Goal: Task Accomplishment & Management: Use online tool/utility

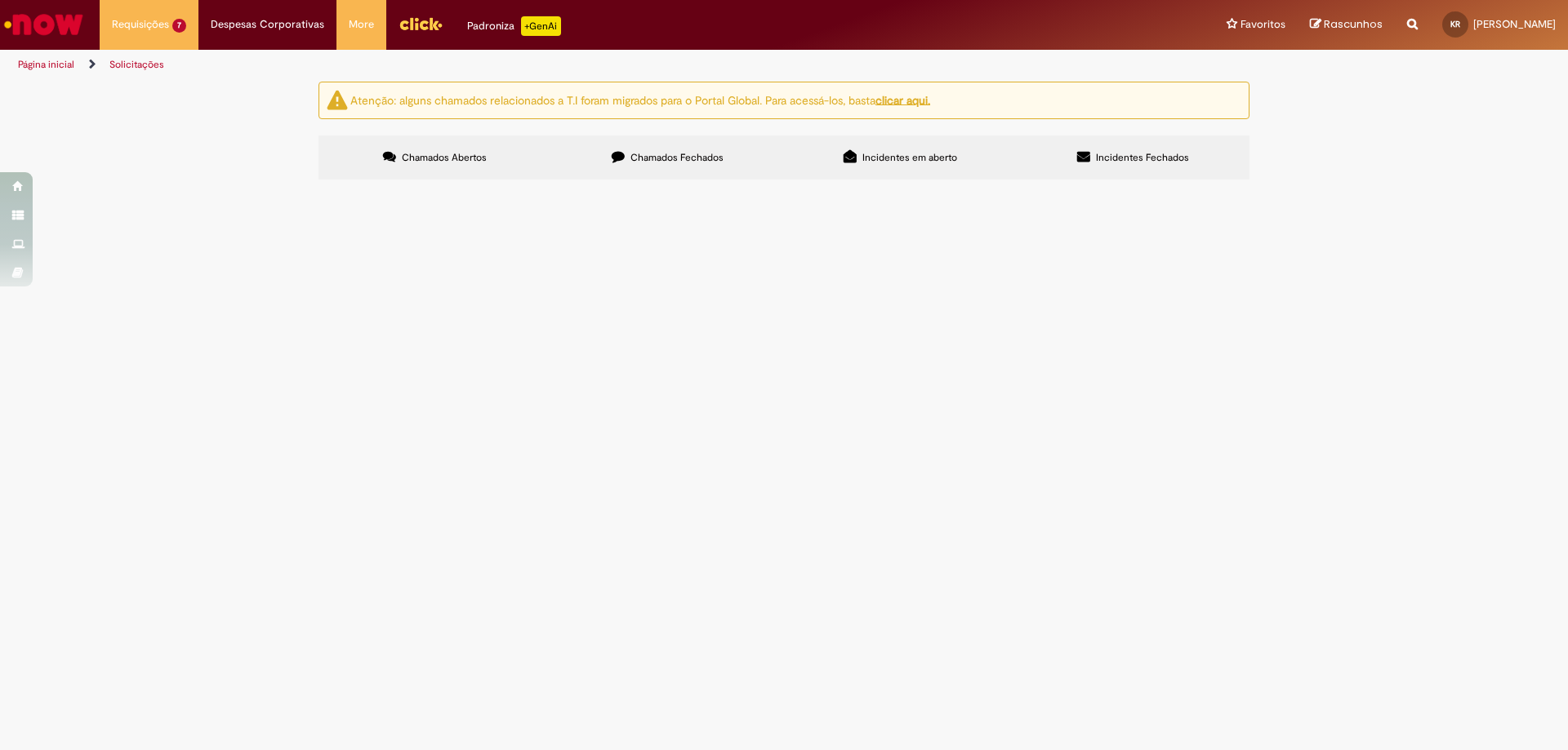
click at [700, 154] on span "Chamados Fechados" at bounding box center [676, 157] width 93 height 13
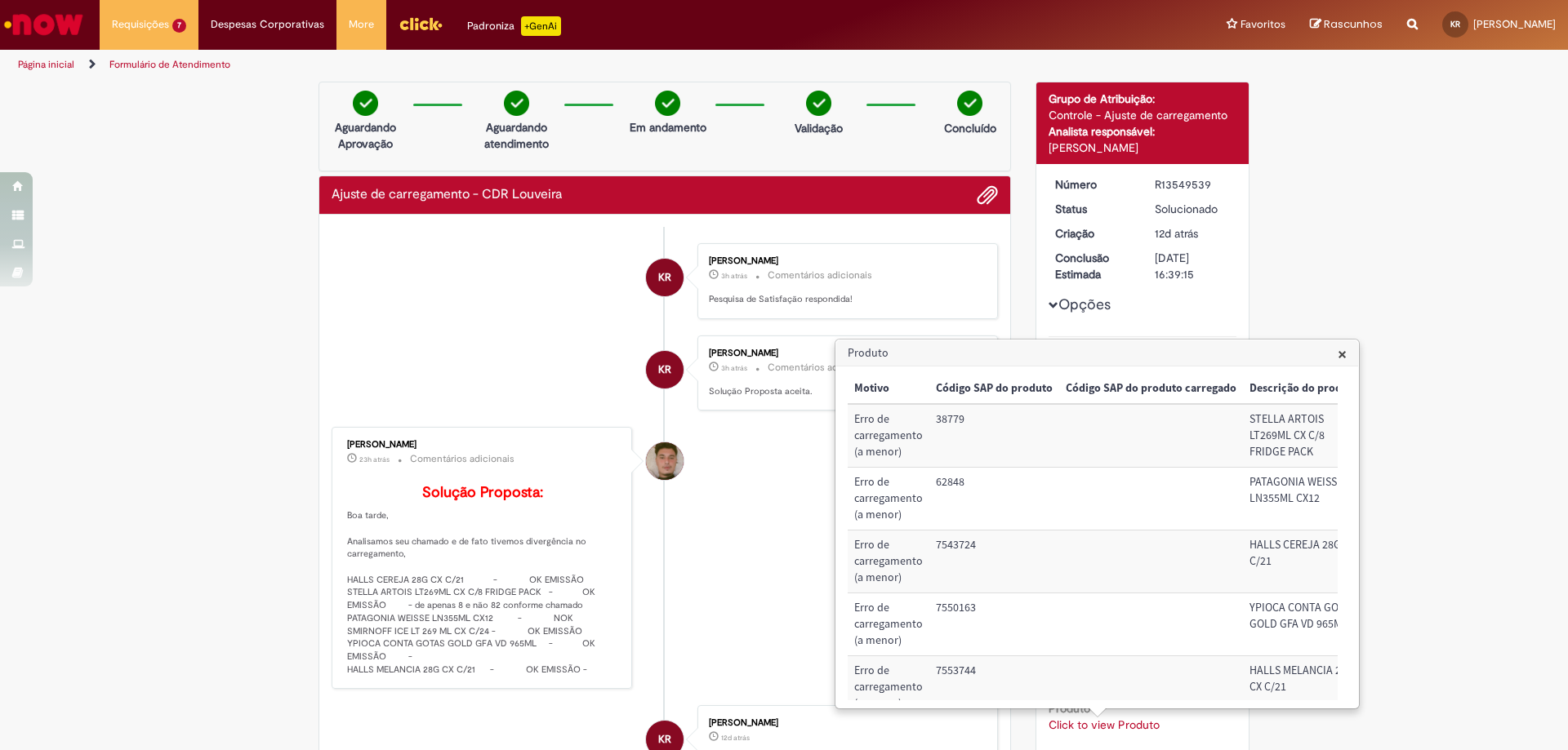
scroll to position [0, 311]
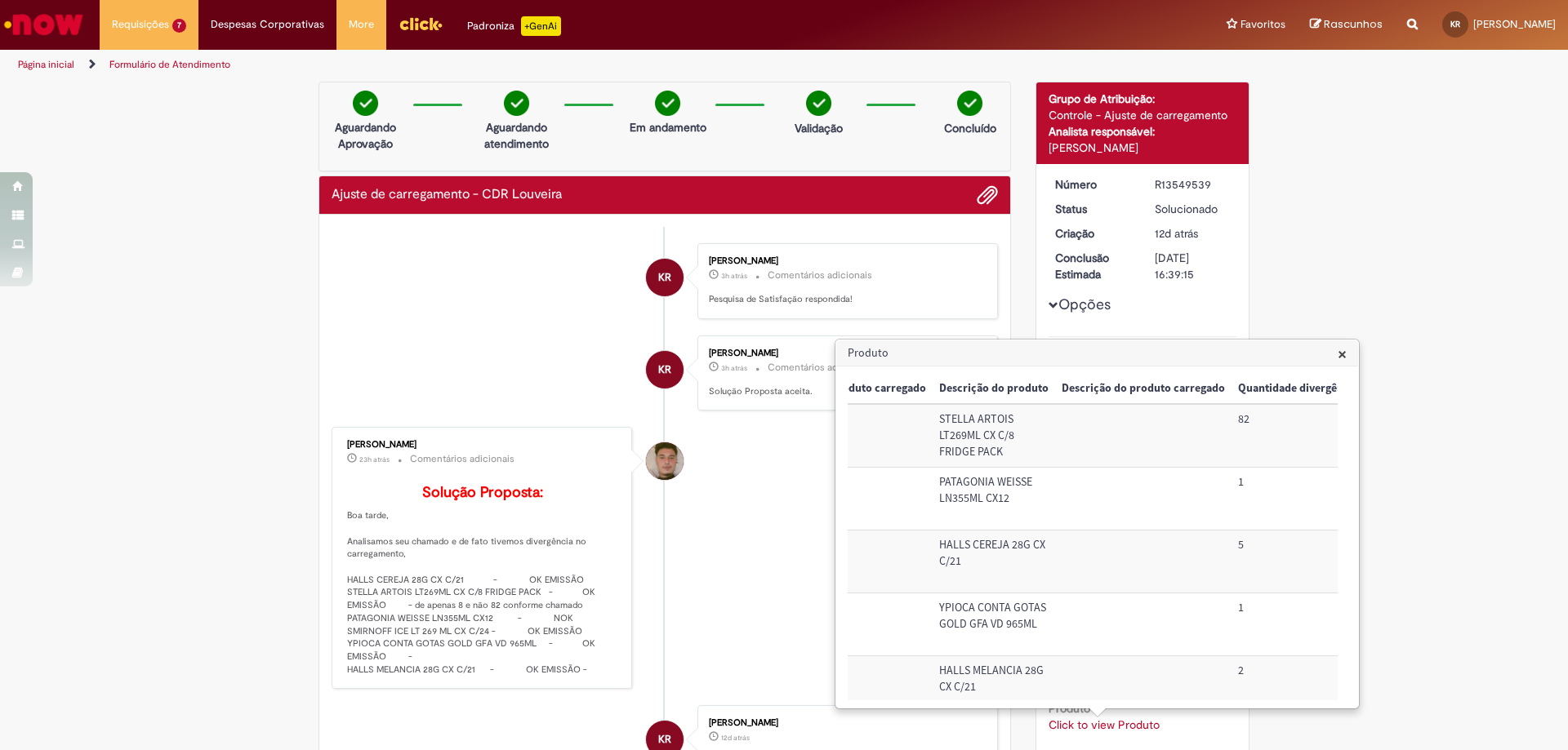
click at [1343, 356] on span "×" at bounding box center [1342, 354] width 9 height 22
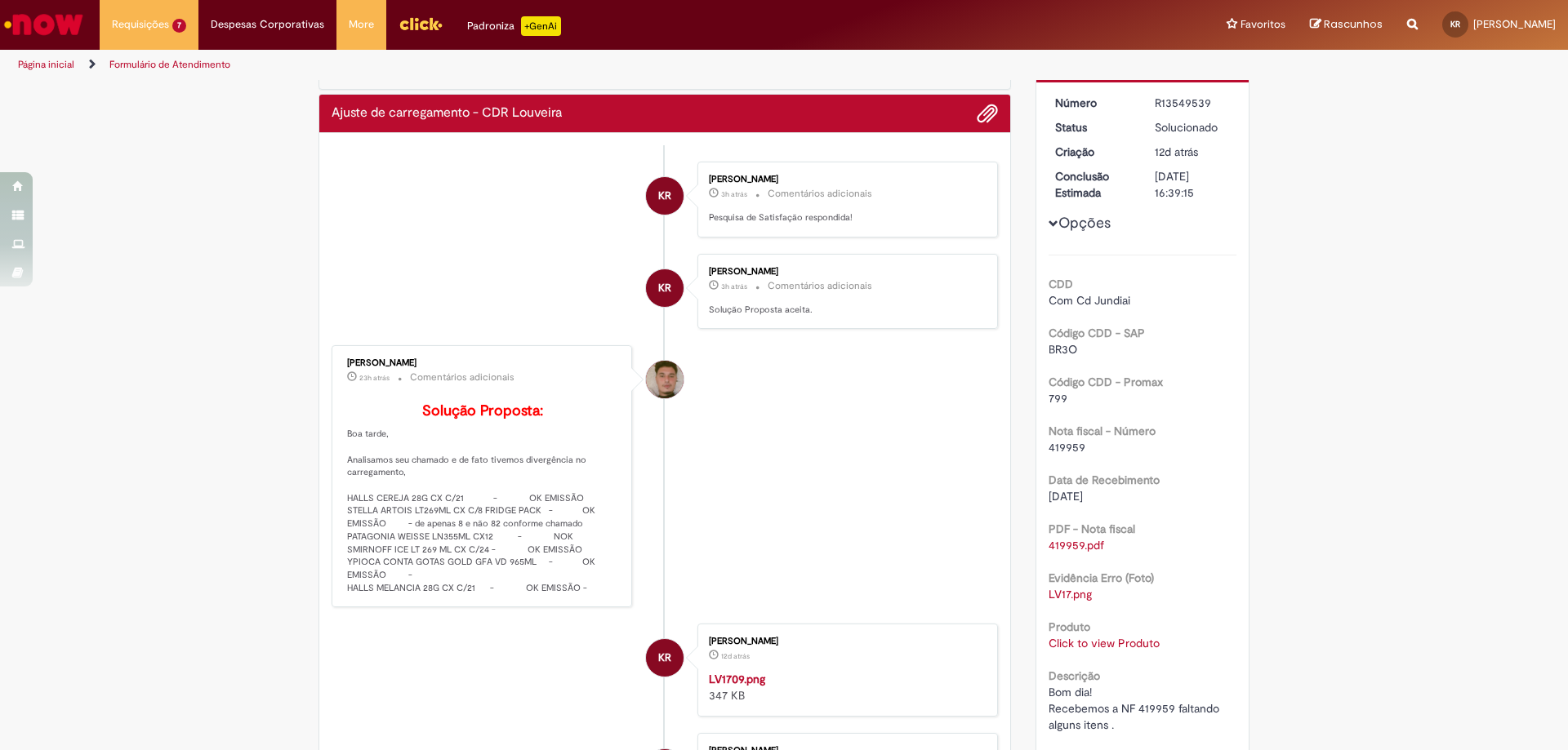
scroll to position [0, 0]
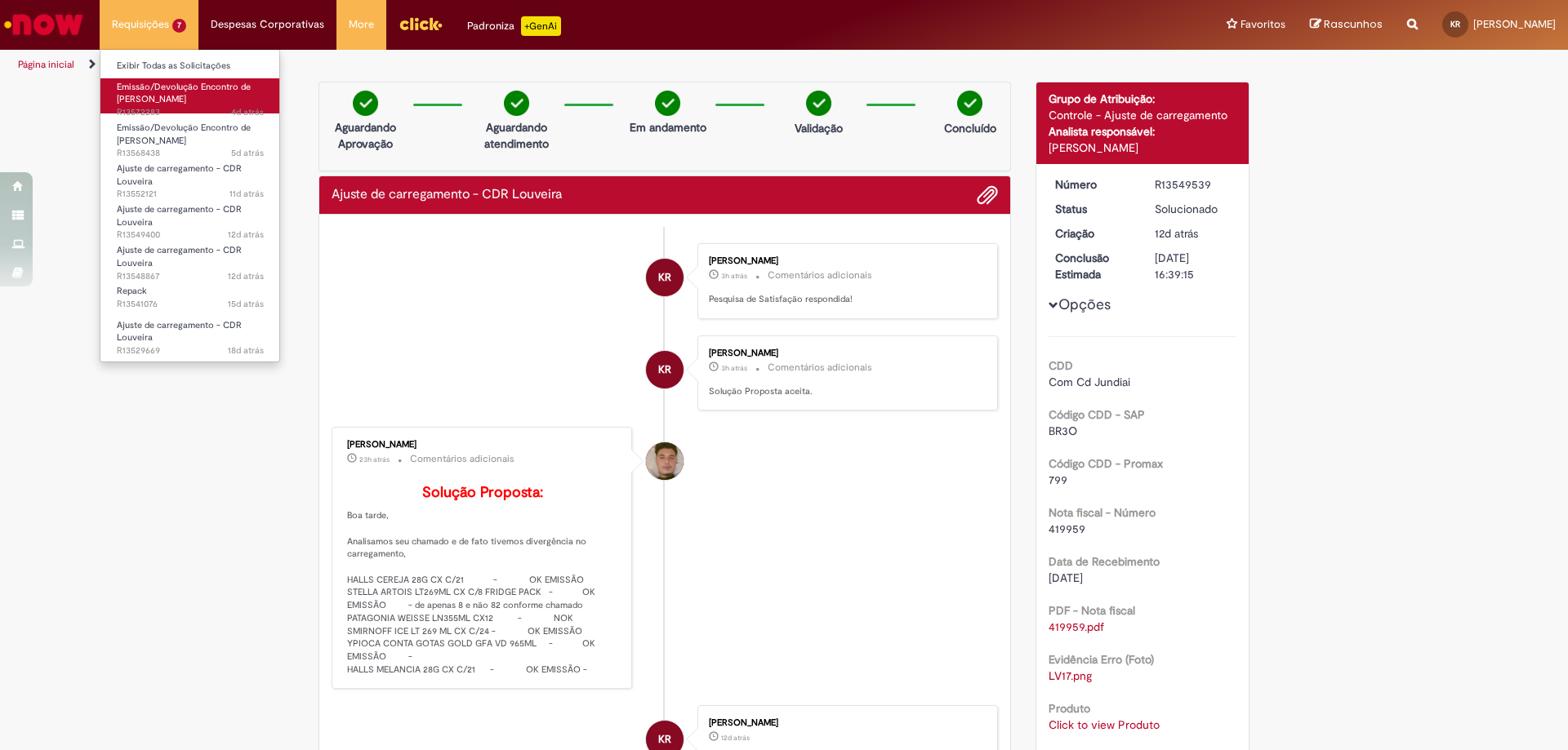
click at [168, 90] on span "Emissão/Devolução Encontro de [PERSON_NAME]" at bounding box center [184, 94] width 134 height 26
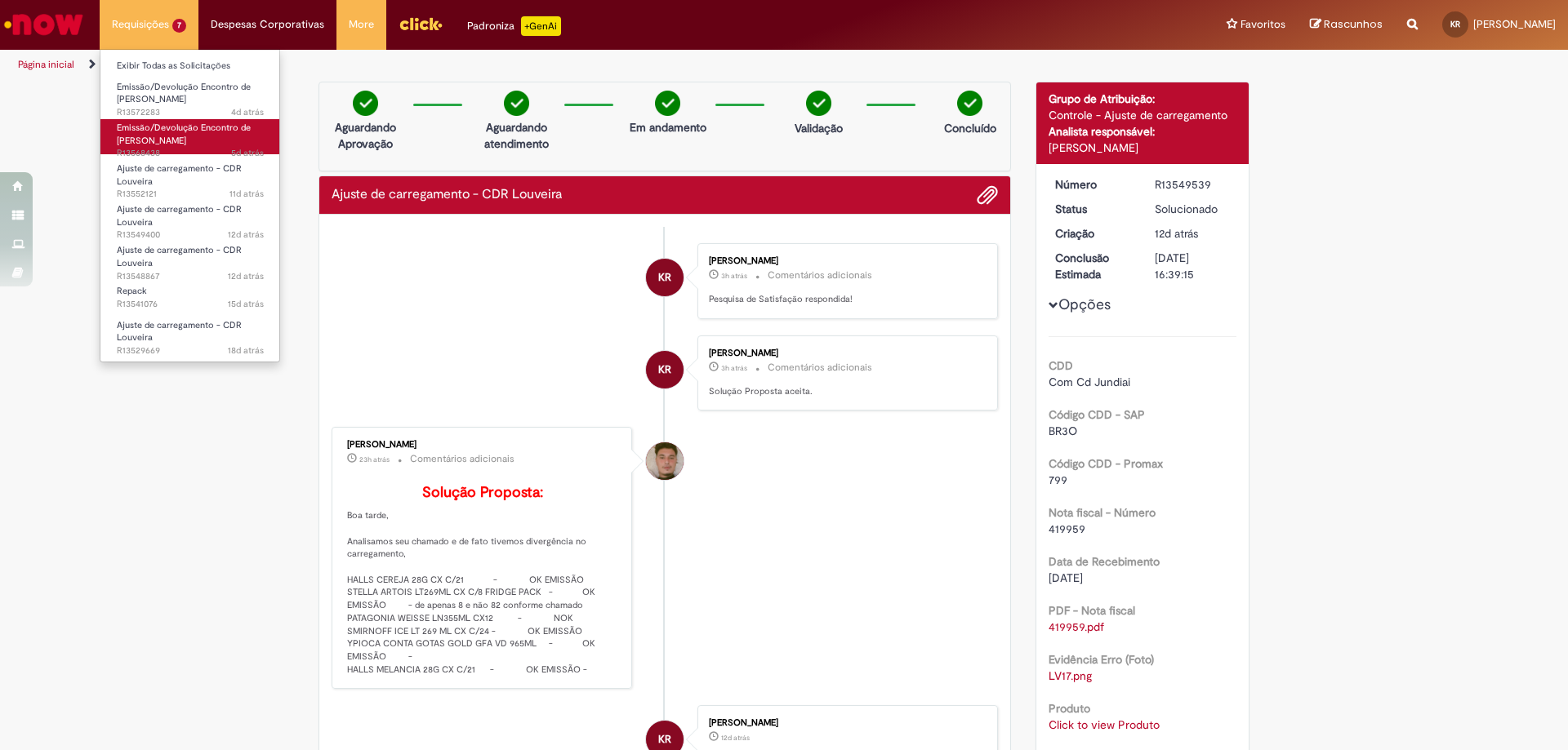
click at [169, 146] on span "Emissão/Devolução Encontro de [PERSON_NAME]" at bounding box center [184, 134] width 134 height 26
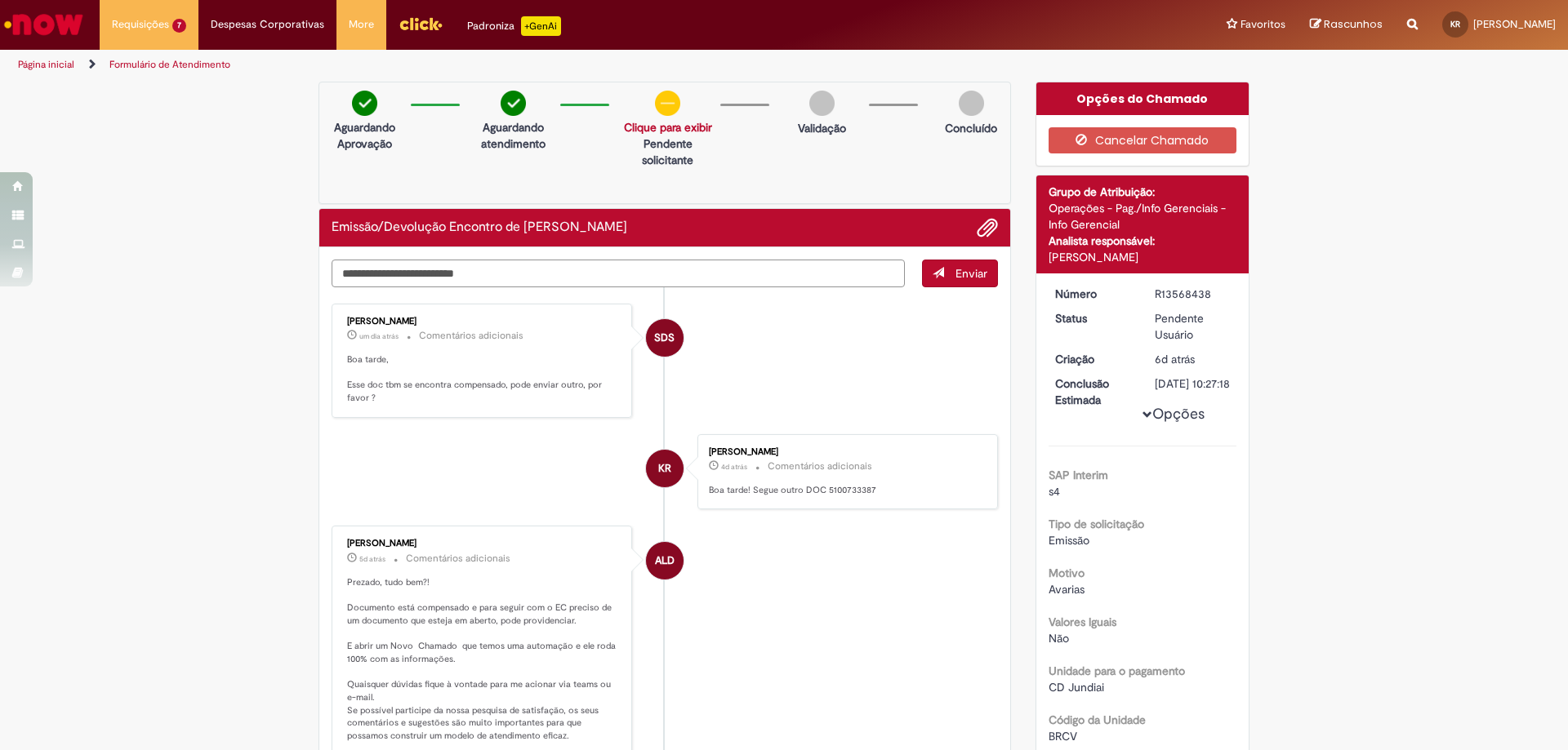
click at [580, 279] on textarea "Digite sua mensagem aqui..." at bounding box center [618, 273] width 573 height 27
paste textarea "**********"
type textarea "**********"
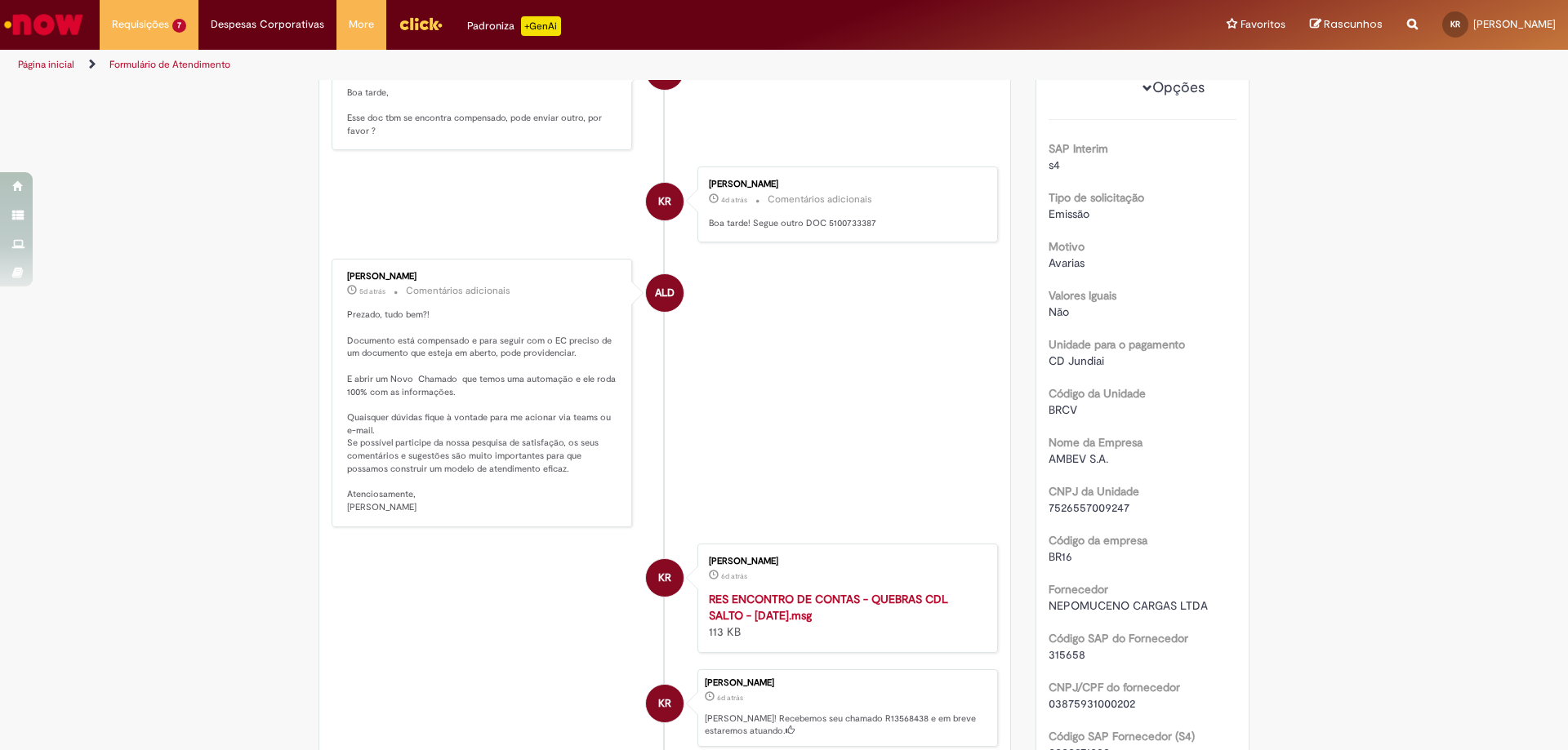
scroll to position [82, 0]
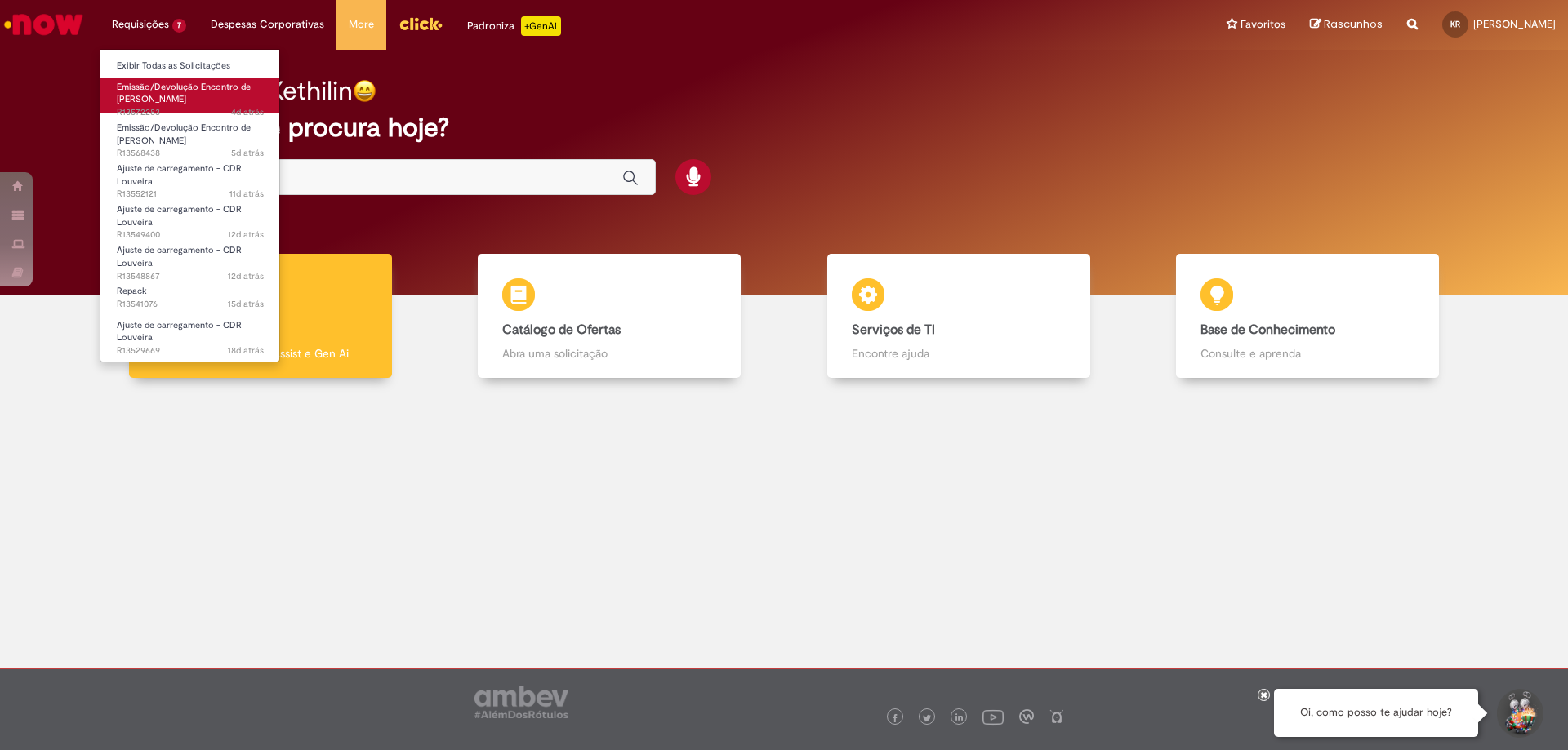
click at [163, 100] on span "Emissão/Devolução Encontro de [PERSON_NAME]" at bounding box center [184, 94] width 134 height 26
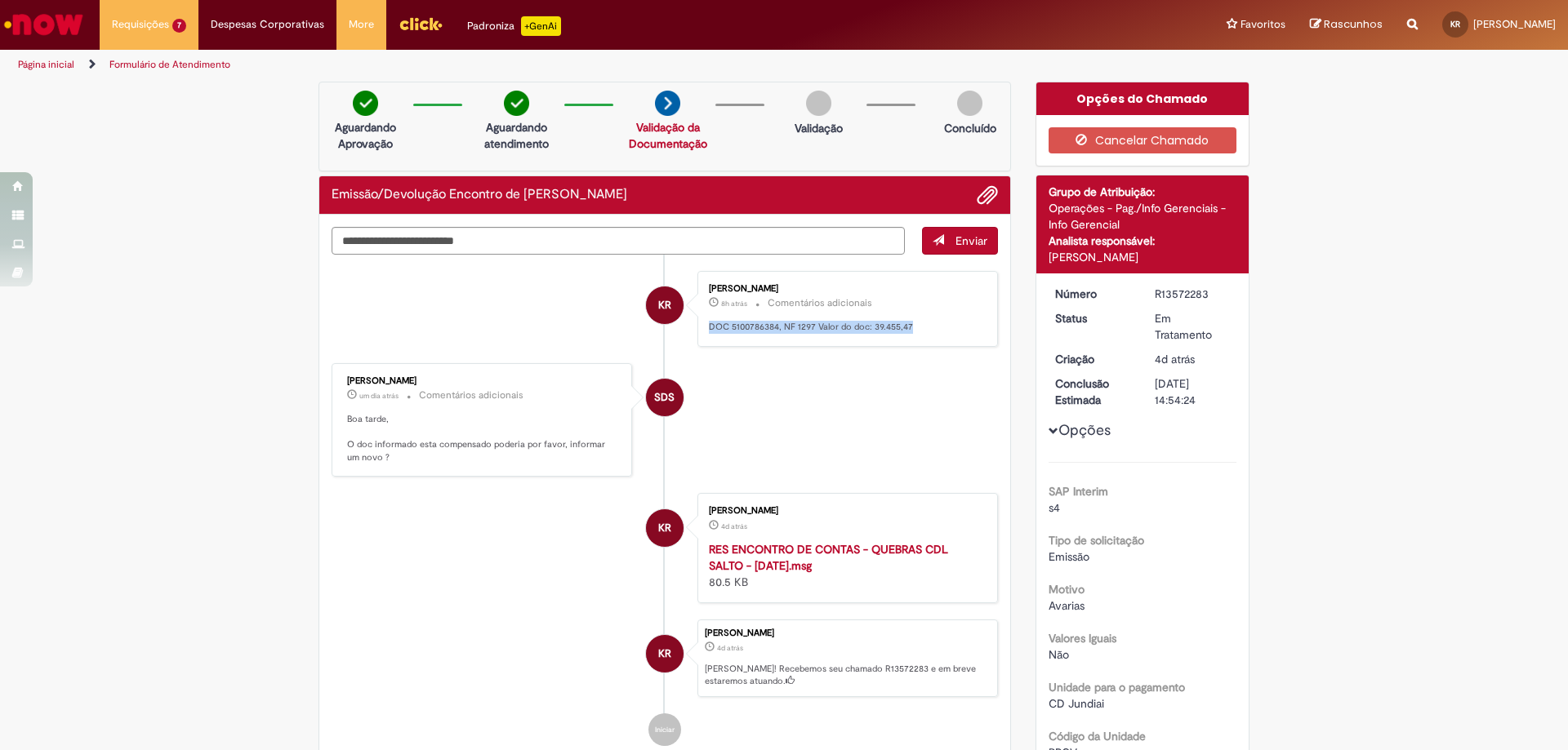
drag, startPoint x: 701, startPoint y: 327, endPoint x: 927, endPoint y: 338, distance: 226.3
click at [927, 338] on div "Kethilin Rodrigues Pereira Ribeiro 8h atrás 8 horas atrás Comentários adicionai…" at bounding box center [848, 309] width 290 height 66
